Goal: Obtain resource: Download file/media

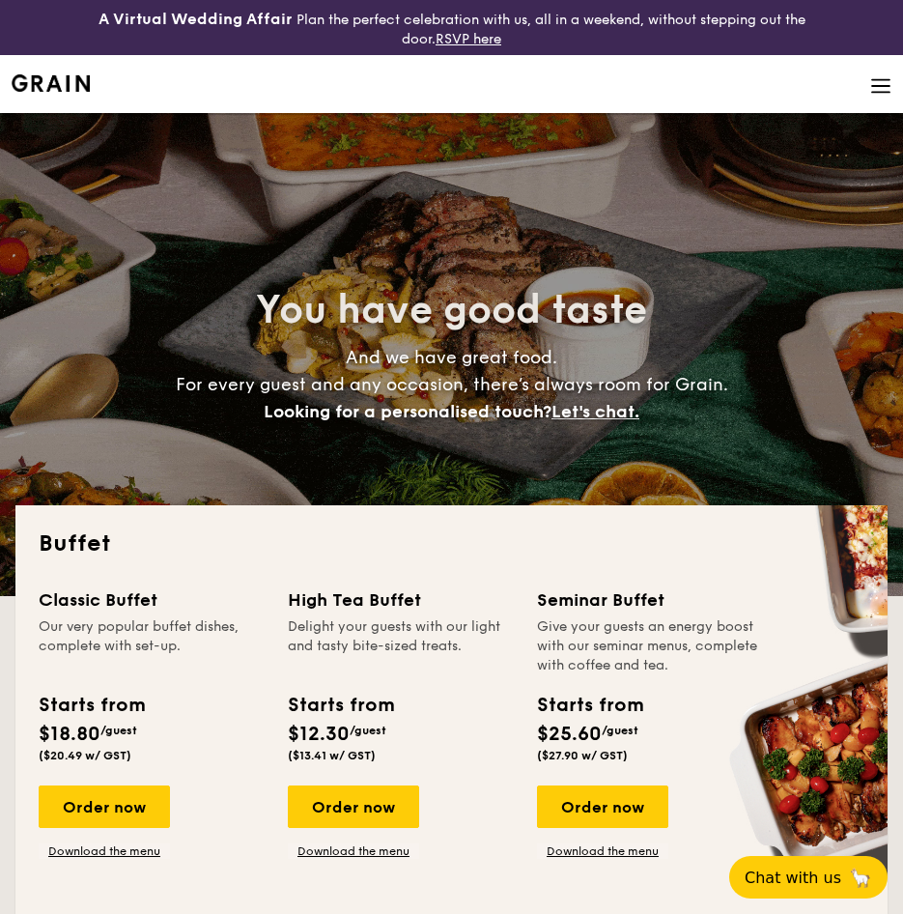
select select
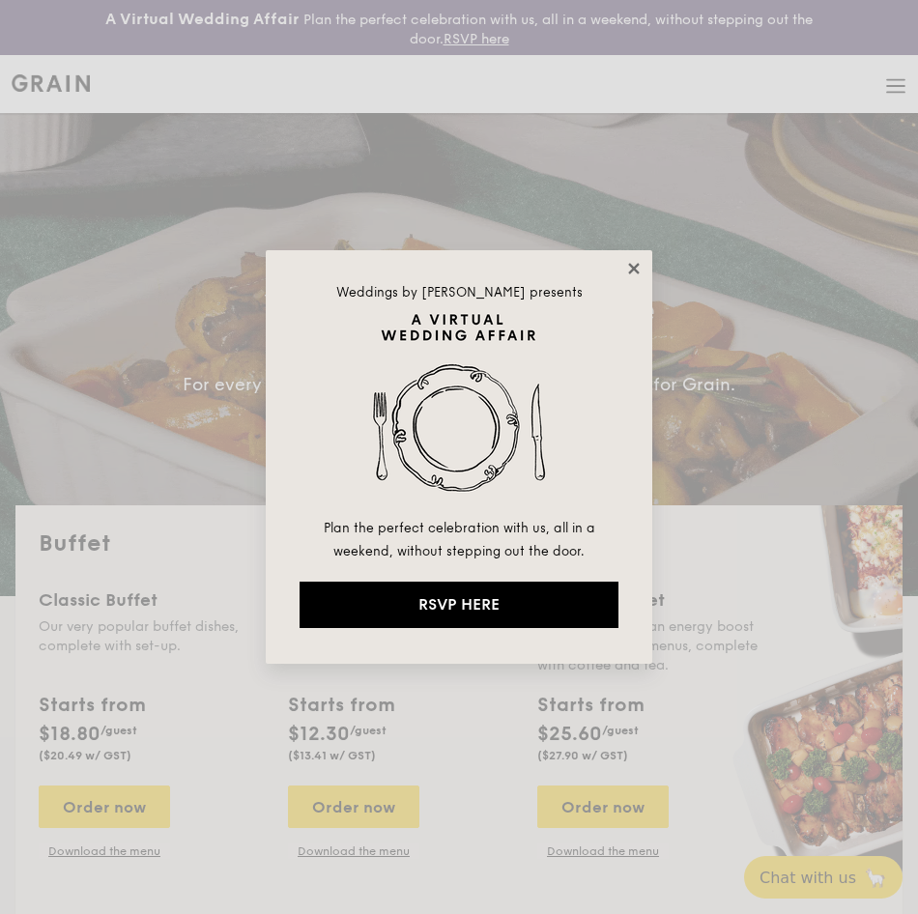
click at [634, 274] on icon at bounding box center [633, 268] width 17 height 17
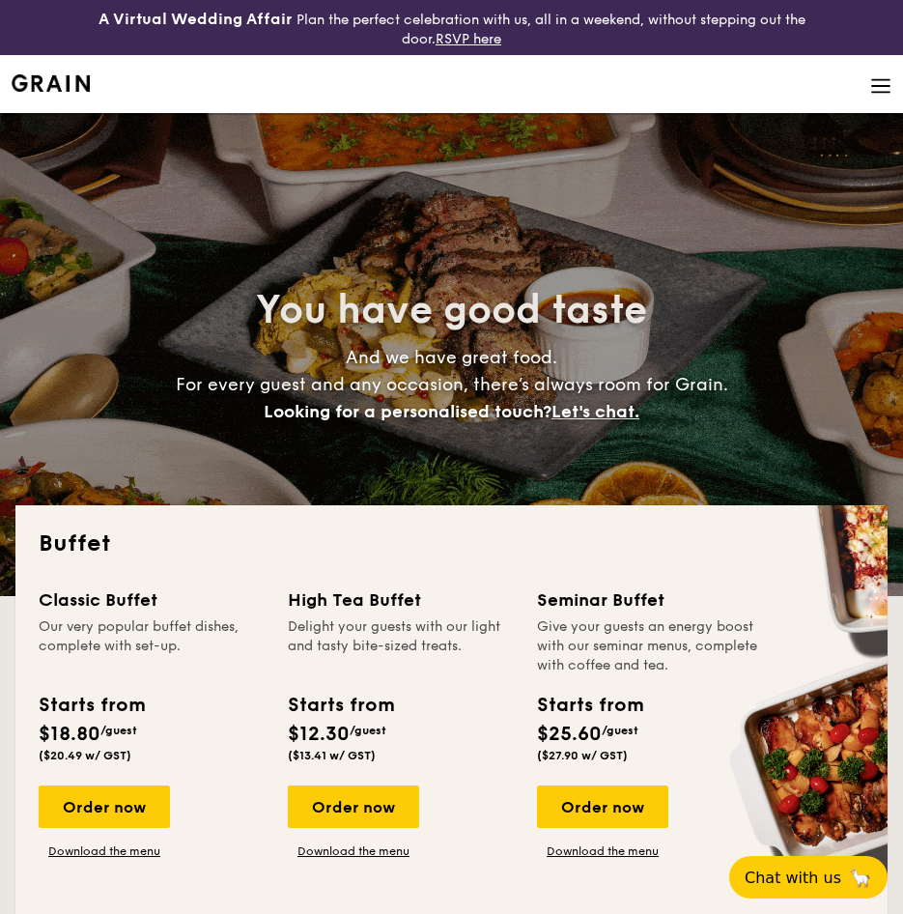
click at [874, 94] on img at bounding box center [881, 85] width 21 height 21
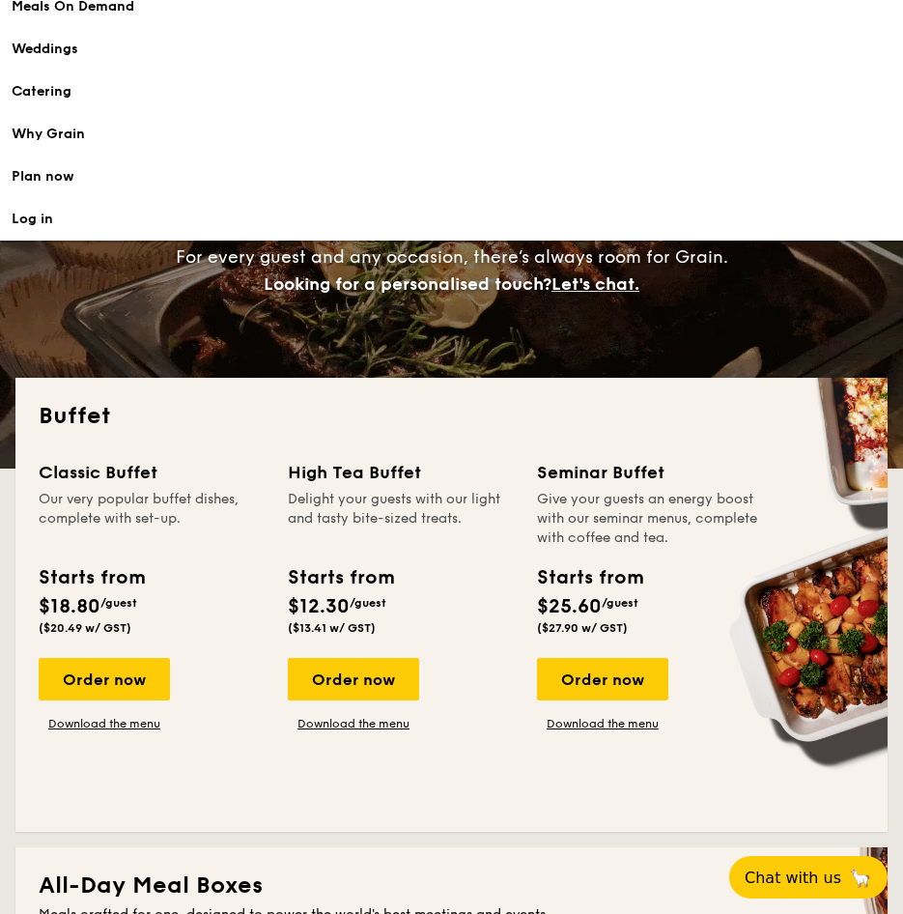
scroll to position [97, 0]
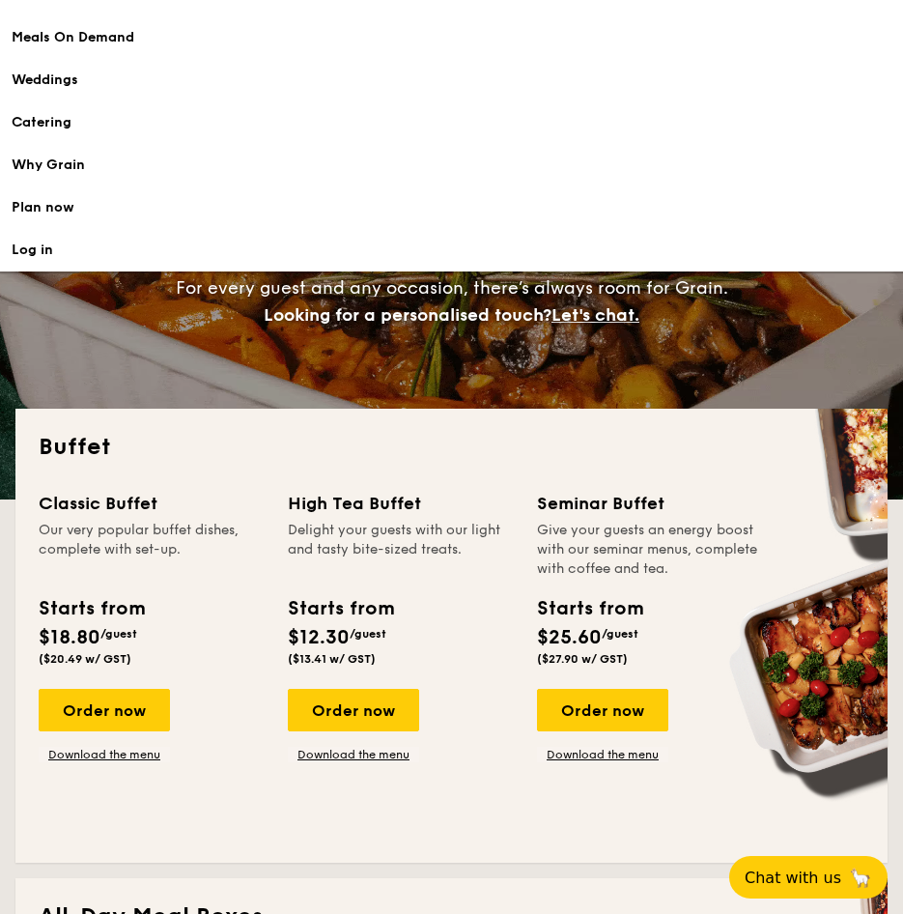
click at [100, 35] on div "Meals On Demand" at bounding box center [452, 37] width 880 height 19
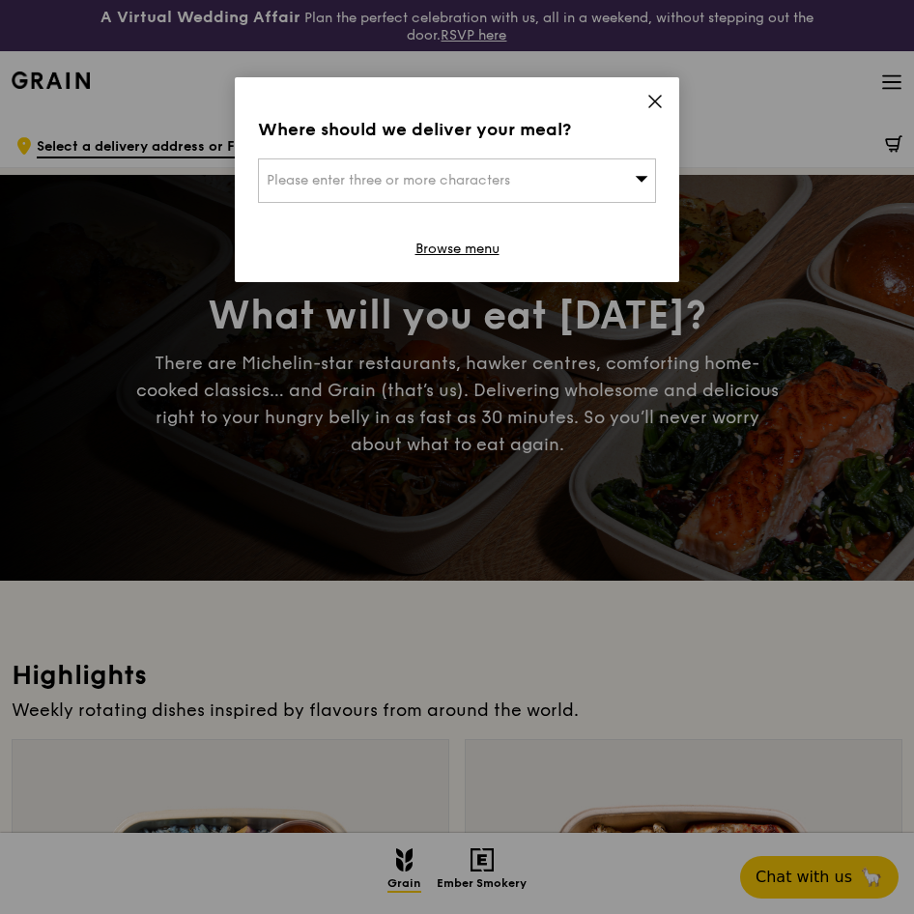
click at [658, 106] on icon at bounding box center [654, 101] width 17 height 17
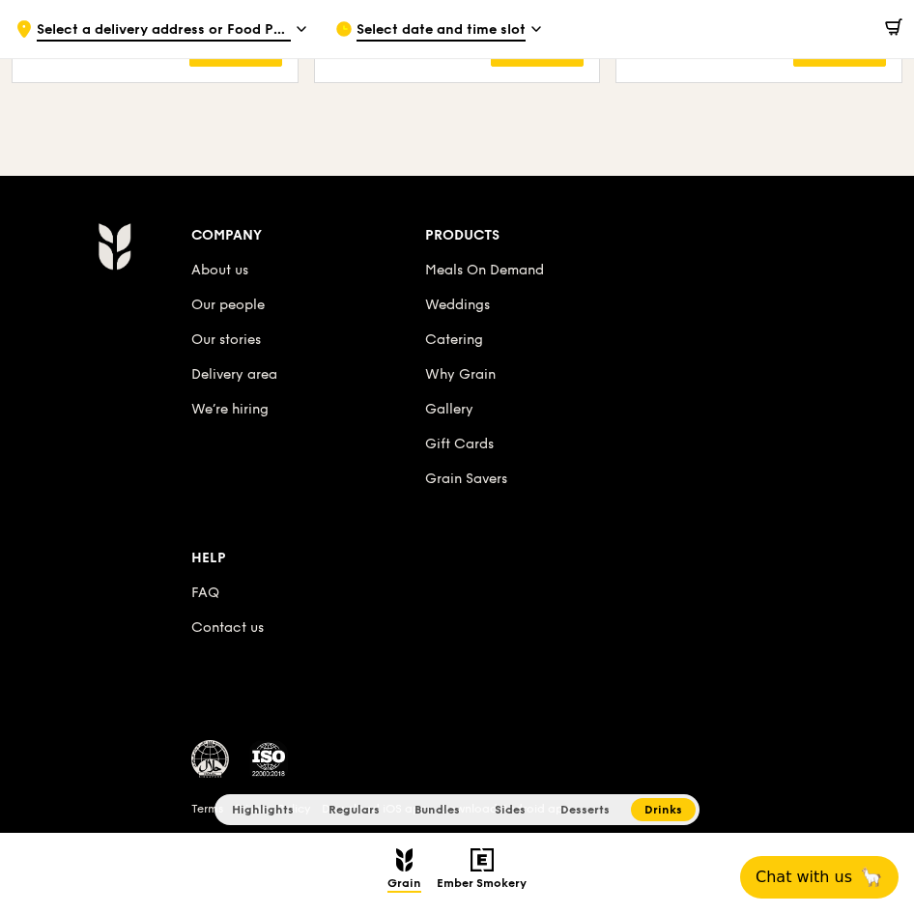
scroll to position [8091, 0]
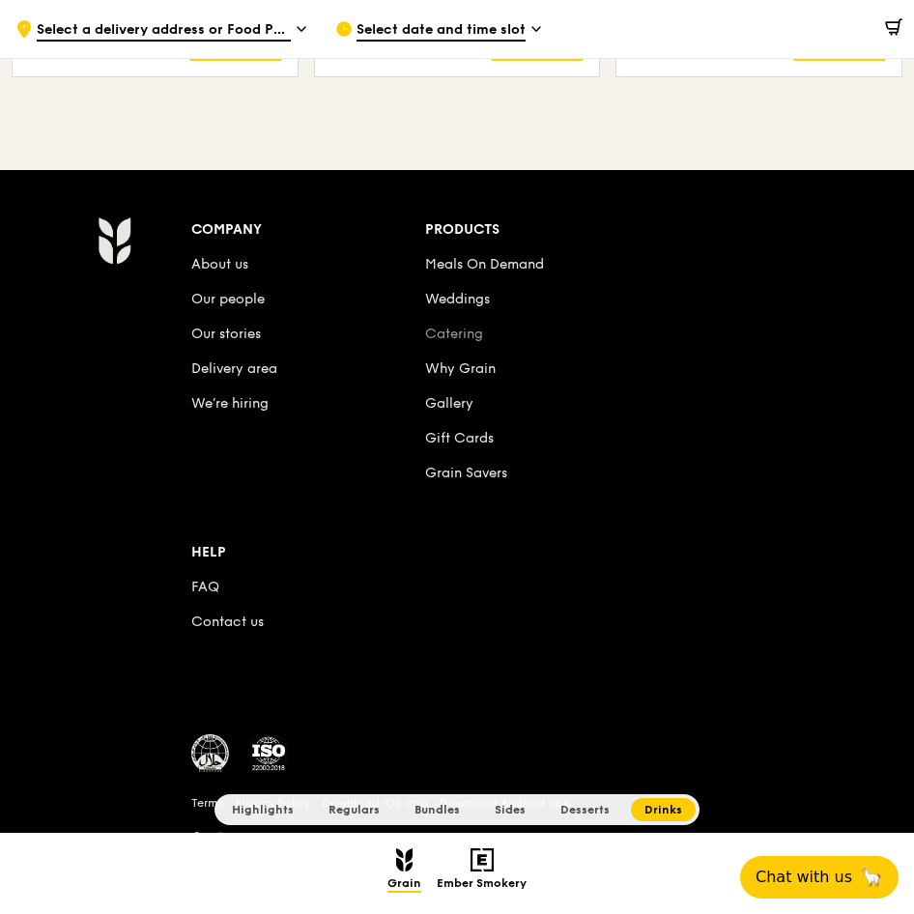
click at [459, 330] on link "Catering" at bounding box center [454, 334] width 58 height 16
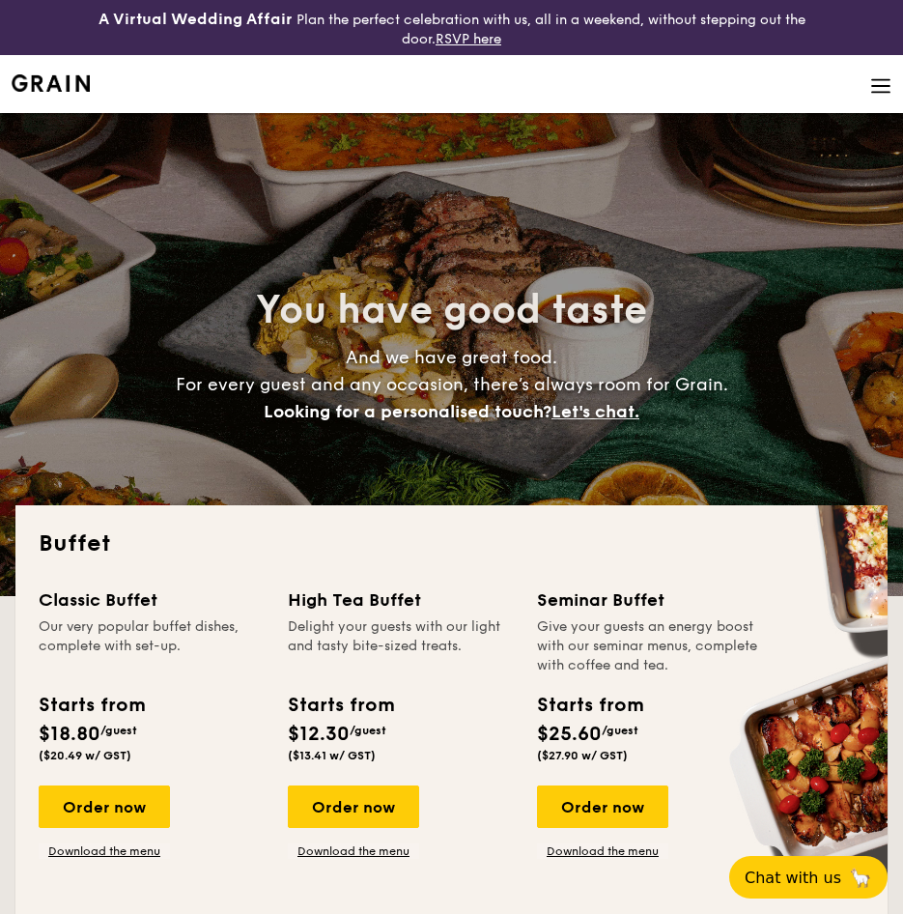
select select
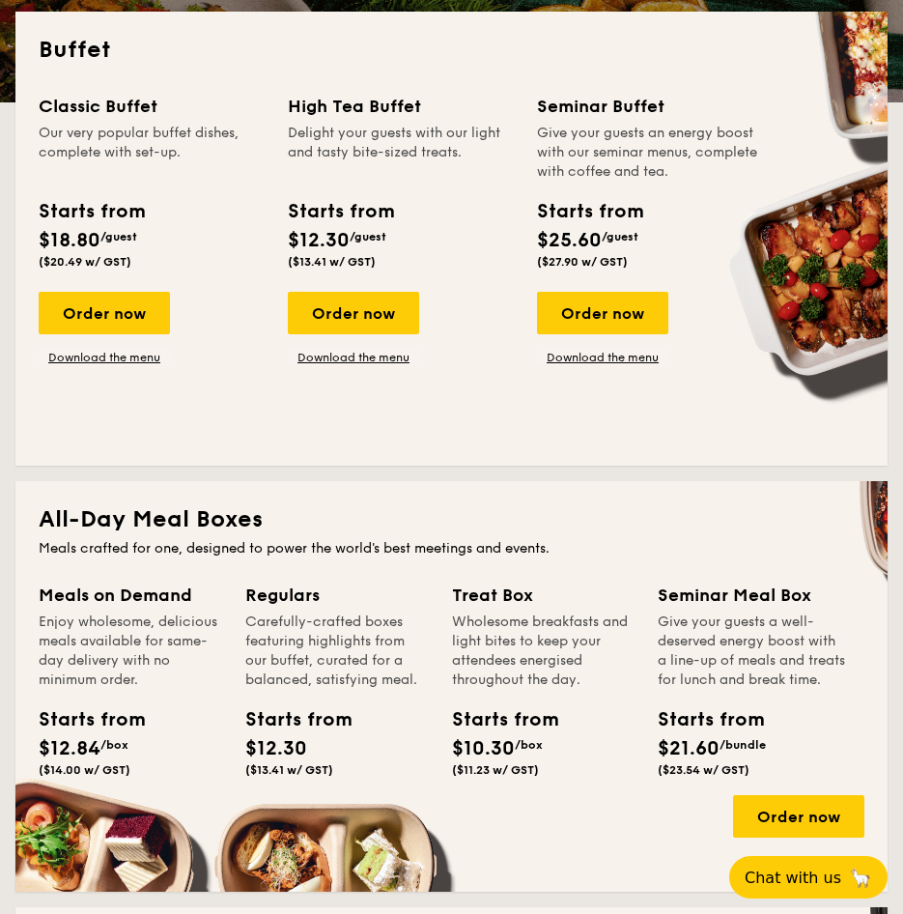
scroll to position [590, 0]
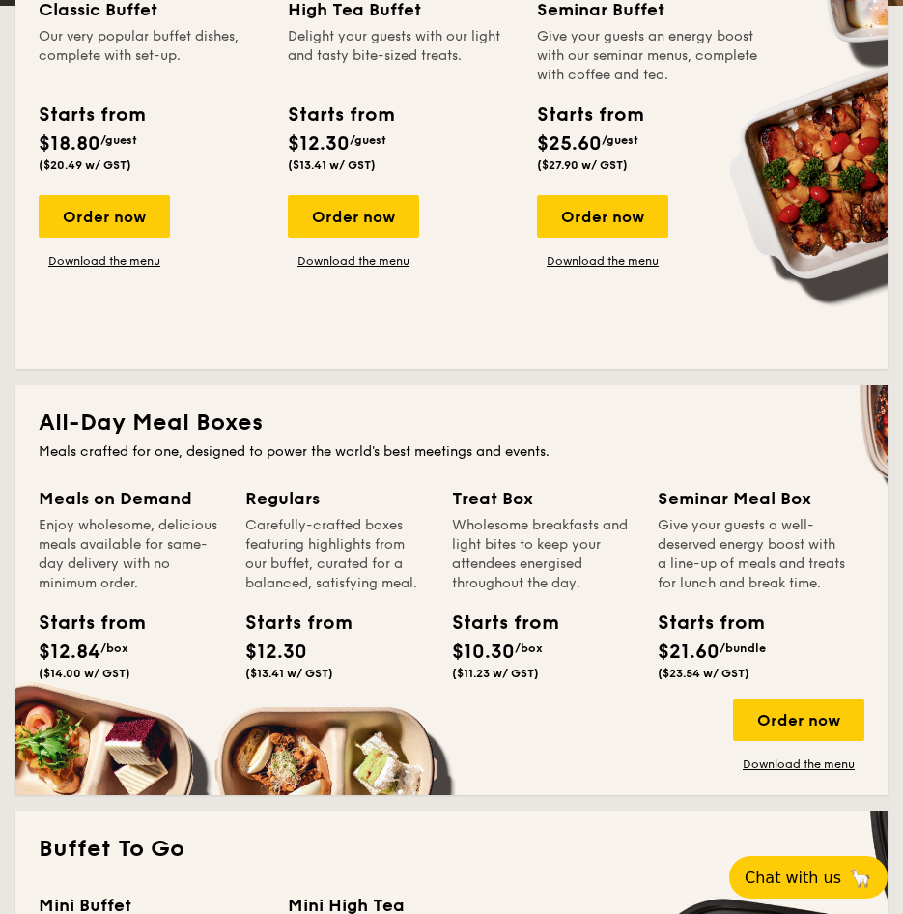
click at [603, 10] on div "Seminar Buffet" at bounding box center [650, 9] width 226 height 27
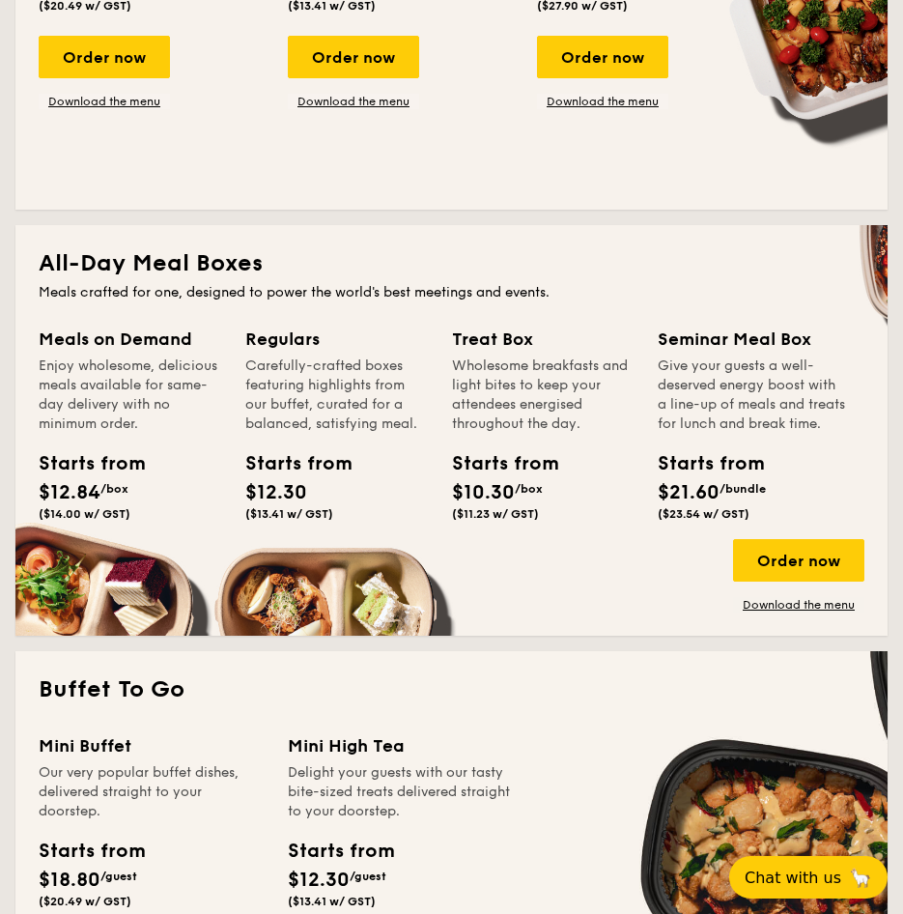
scroll to position [784, 0]
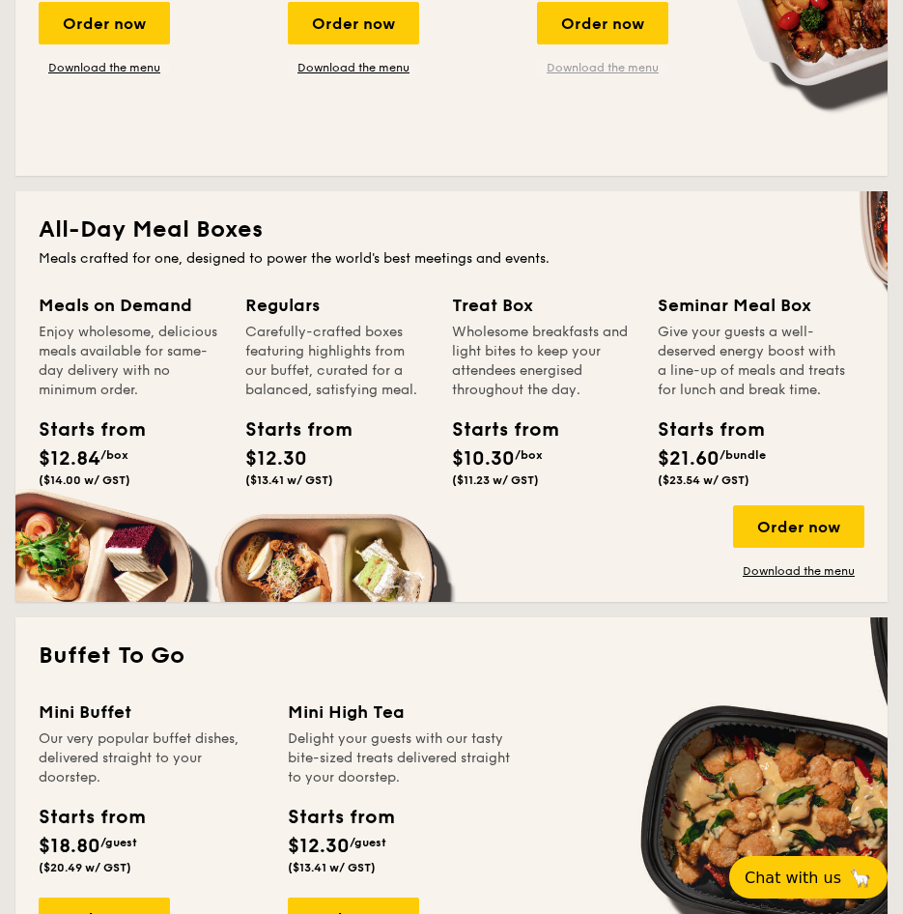
click at [589, 69] on link "Download the menu" at bounding box center [602, 67] width 131 height 15
